Goal: Task Accomplishment & Management: Manage account settings

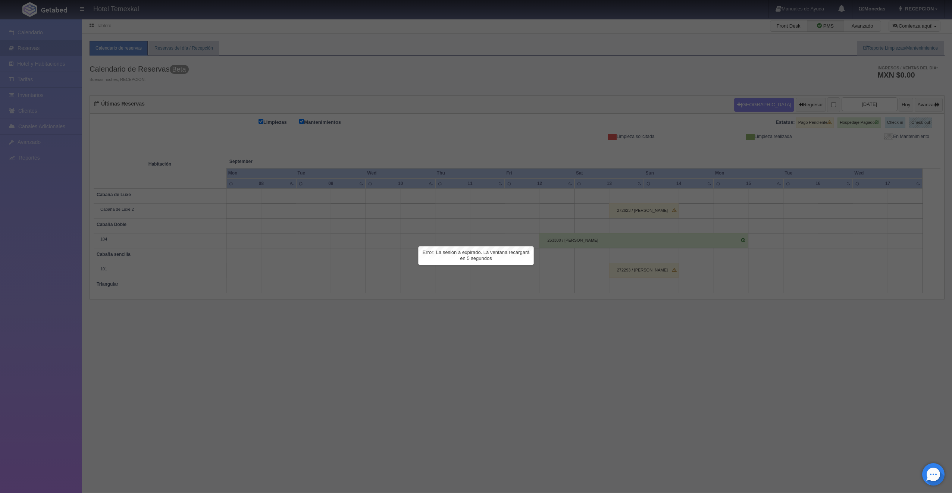
drag, startPoint x: 281, startPoint y: 338, endPoint x: 282, endPoint y: 347, distance: 9.8
click at [283, 338] on div at bounding box center [476, 246] width 952 height 493
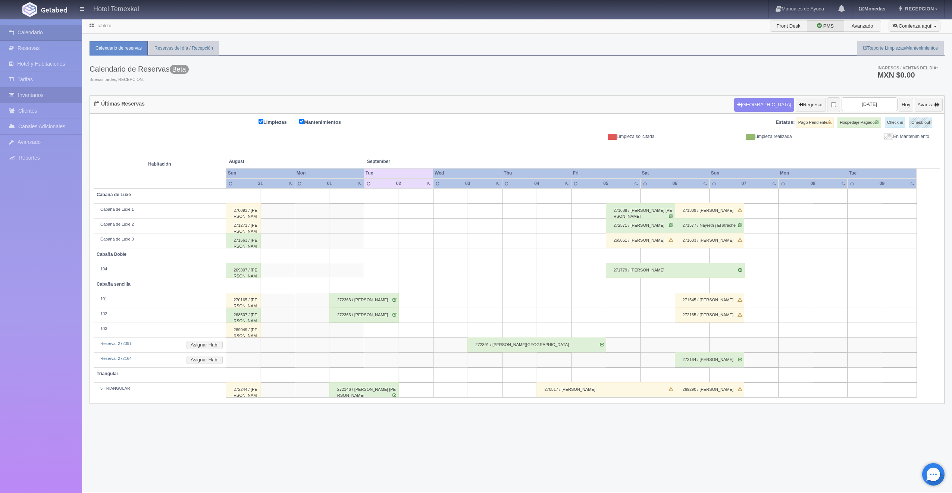
click at [35, 98] on link "Inventarios" at bounding box center [41, 95] width 82 height 15
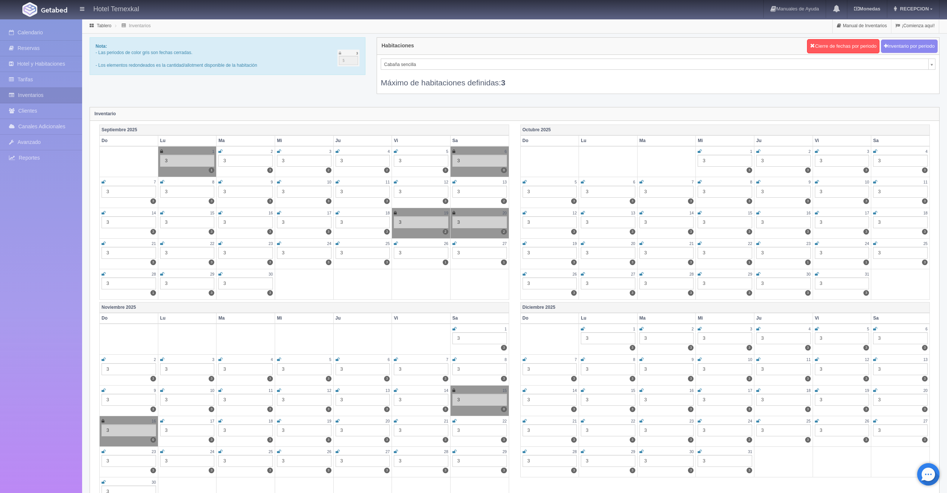
click at [232, 161] on div "3" at bounding box center [245, 161] width 54 height 12
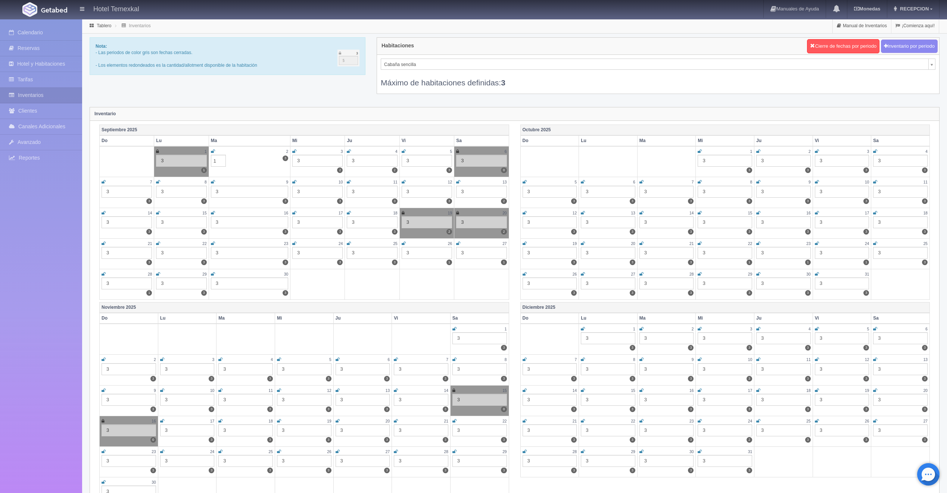
type input "1"
click at [244, 113] on div "Inventario" at bounding box center [514, 113] width 849 height 13
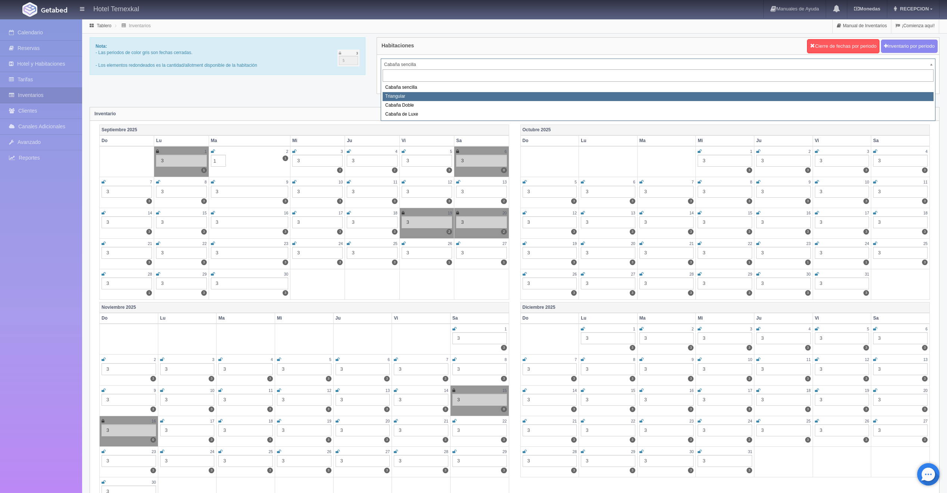
select select "2119"
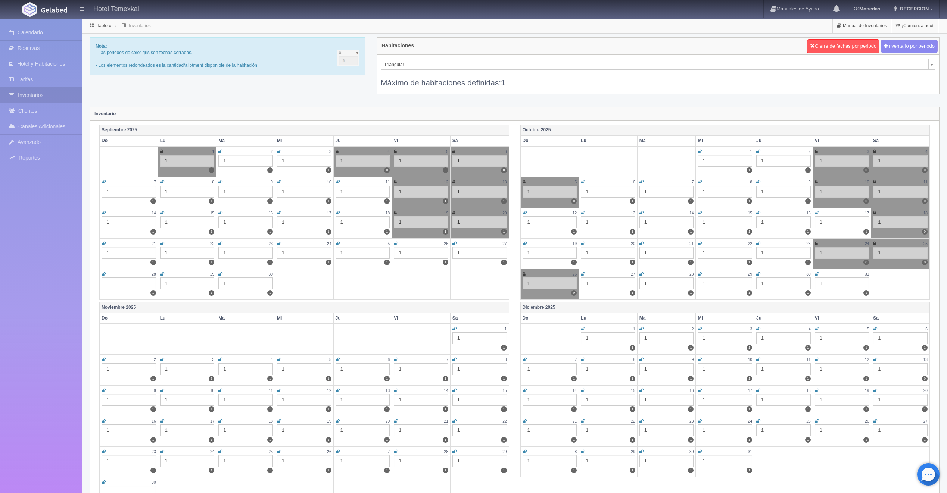
click at [221, 153] on icon at bounding box center [220, 151] width 4 height 4
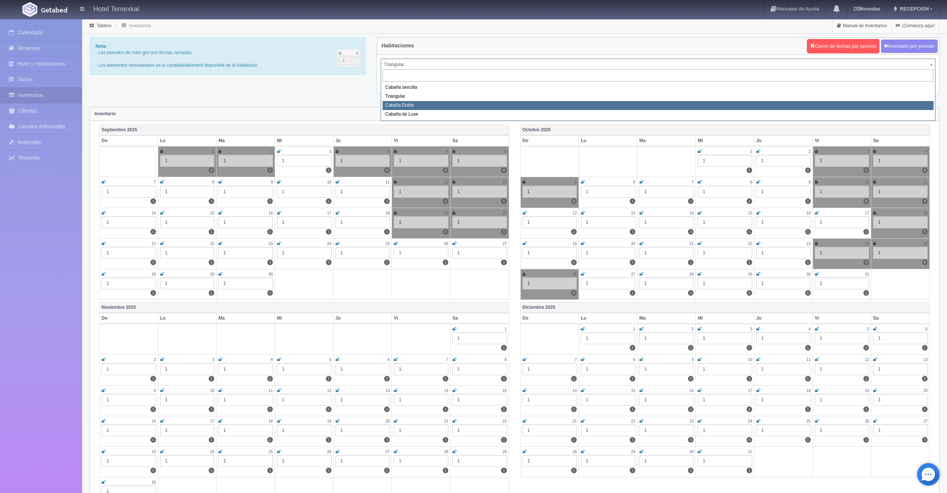
select select "2120"
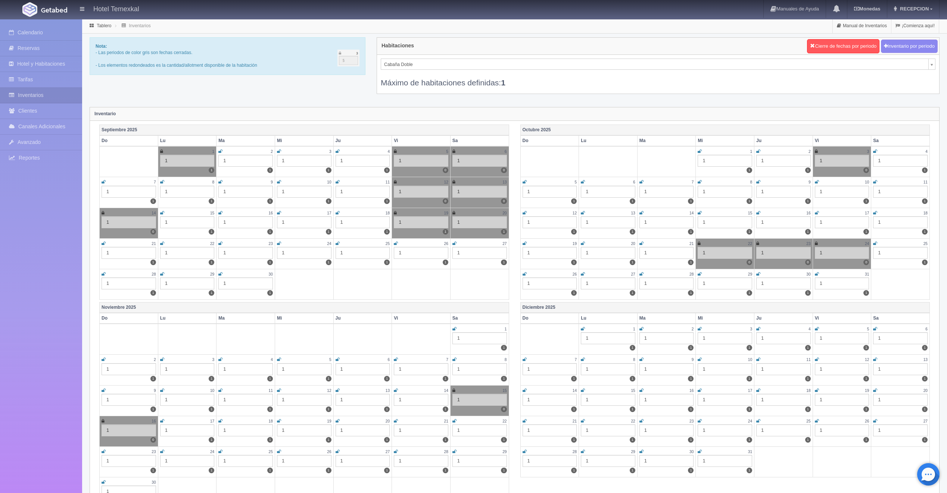
click at [220, 151] on icon at bounding box center [220, 151] width 4 height 4
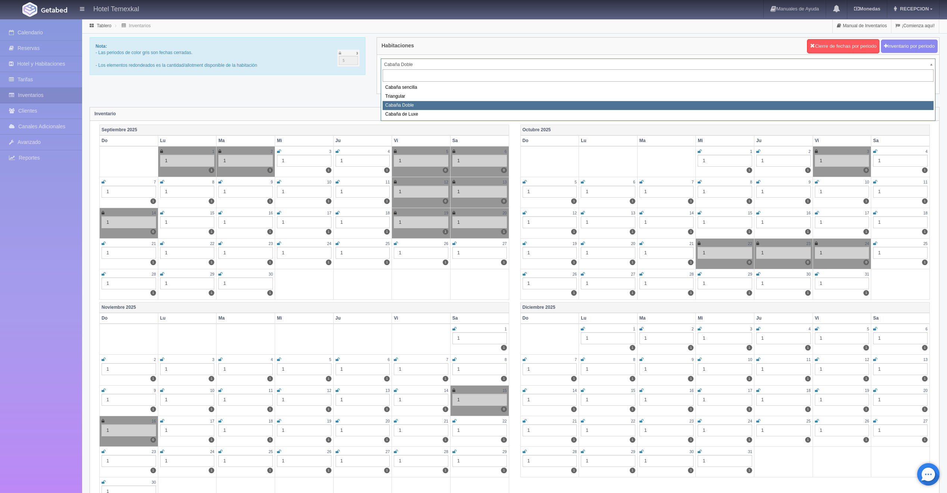
drag, startPoint x: 398, startPoint y: 64, endPoint x: 398, endPoint y: 74, distance: 9.7
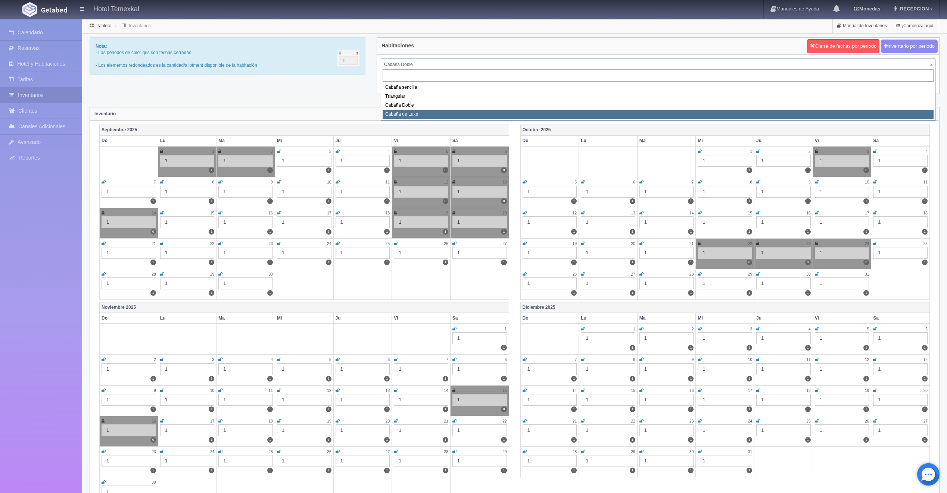
select select "2121"
